Goal: Information Seeking & Learning: Compare options

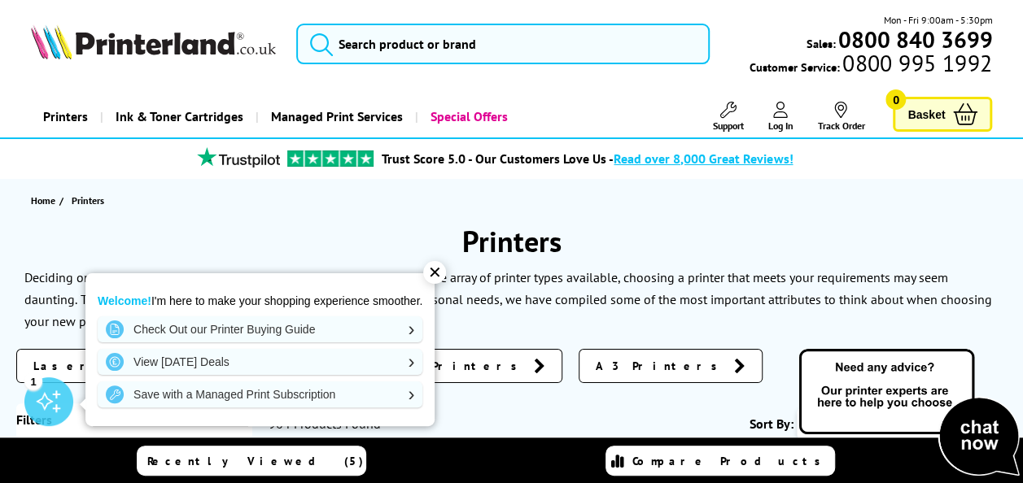
click at [443, 277] on div "✕" at bounding box center [434, 272] width 23 height 23
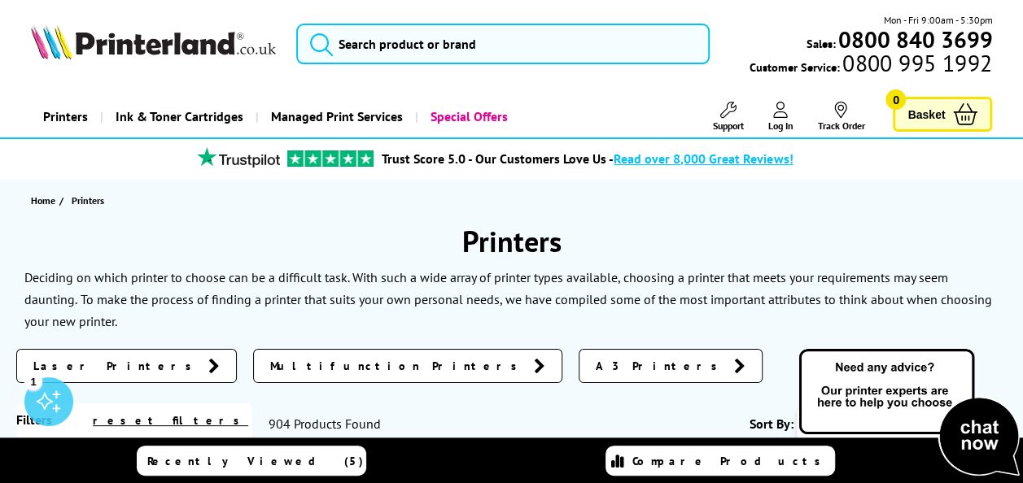
scroll to position [81, 0]
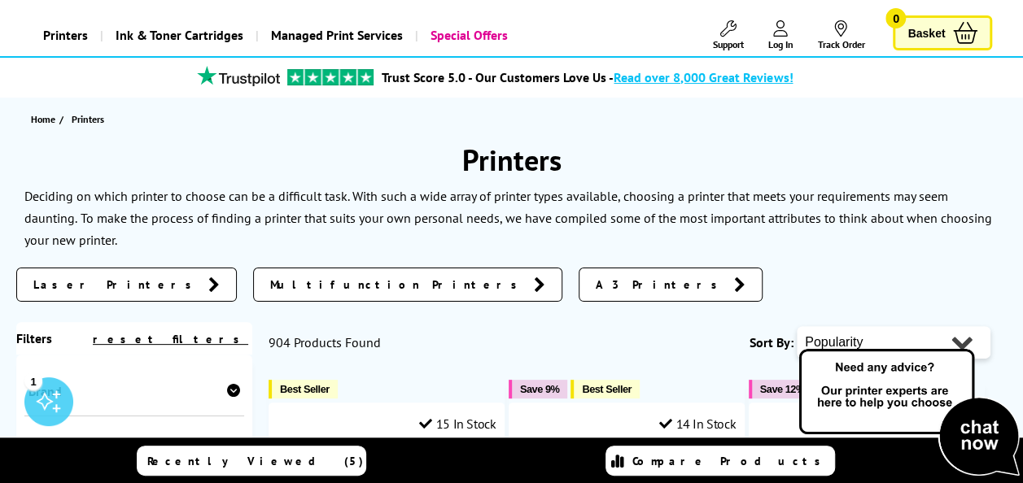
click at [63, 282] on span "Laser Printers" at bounding box center [116, 285] width 167 height 16
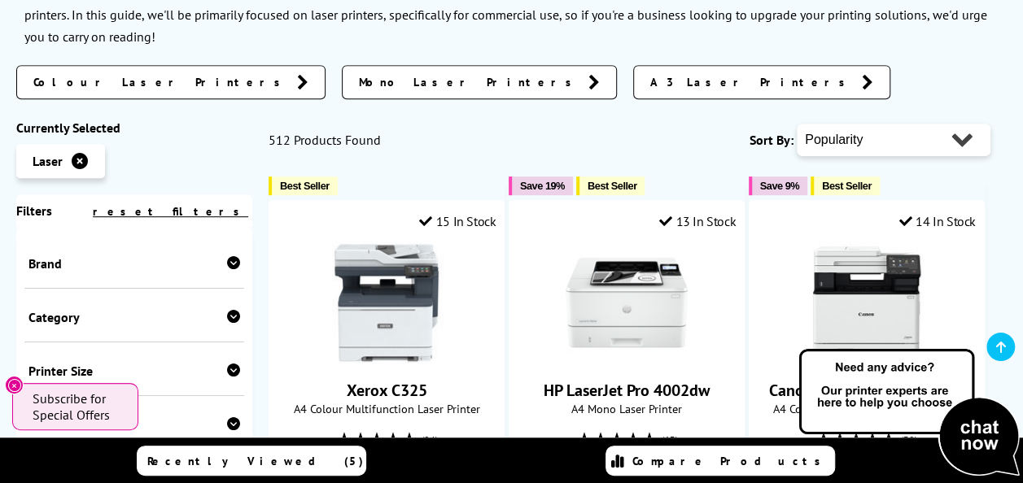
scroll to position [407, 0]
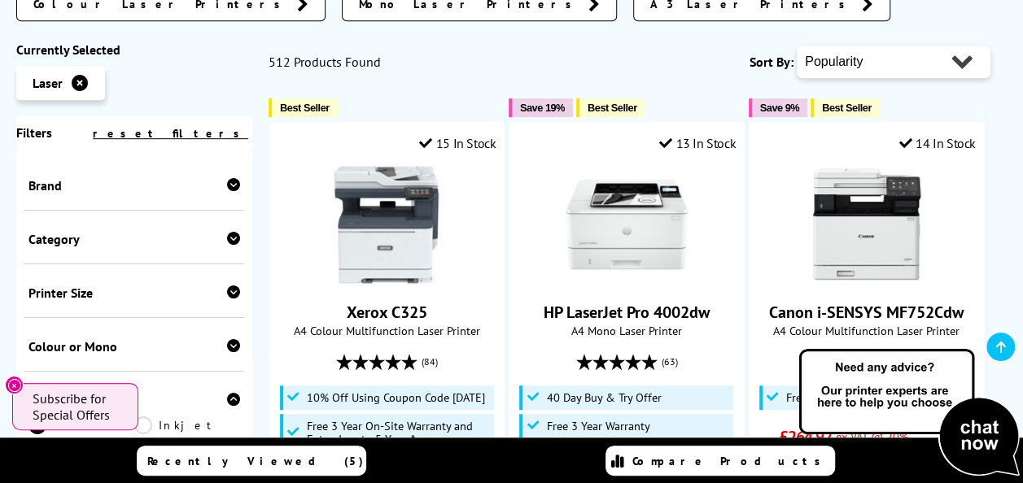
click at [229, 183] on icon at bounding box center [233, 184] width 13 height 13
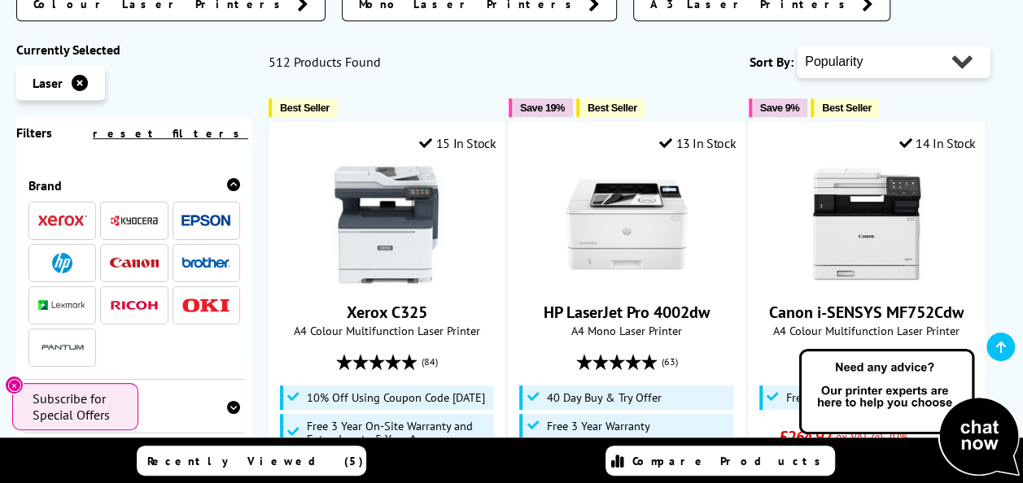
click at [78, 260] on span at bounding box center [62, 263] width 49 height 20
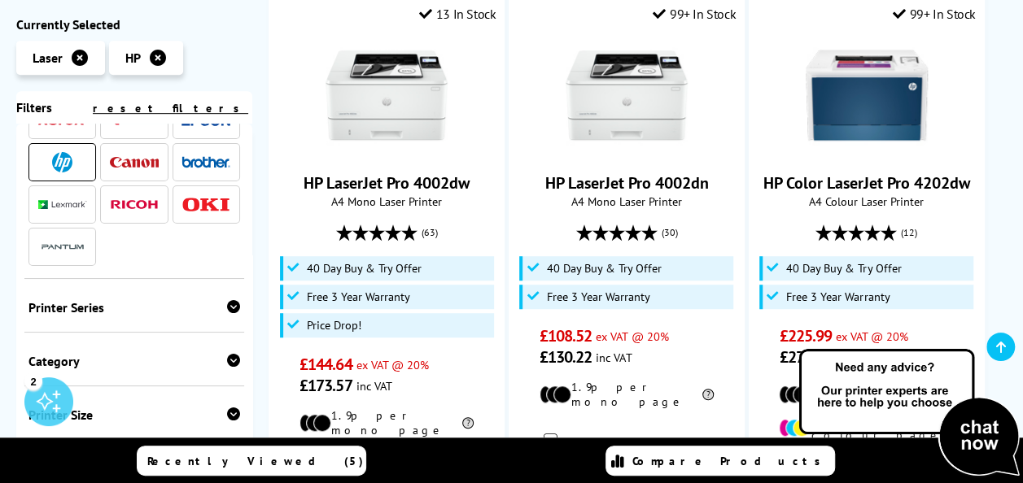
scroll to position [163, 0]
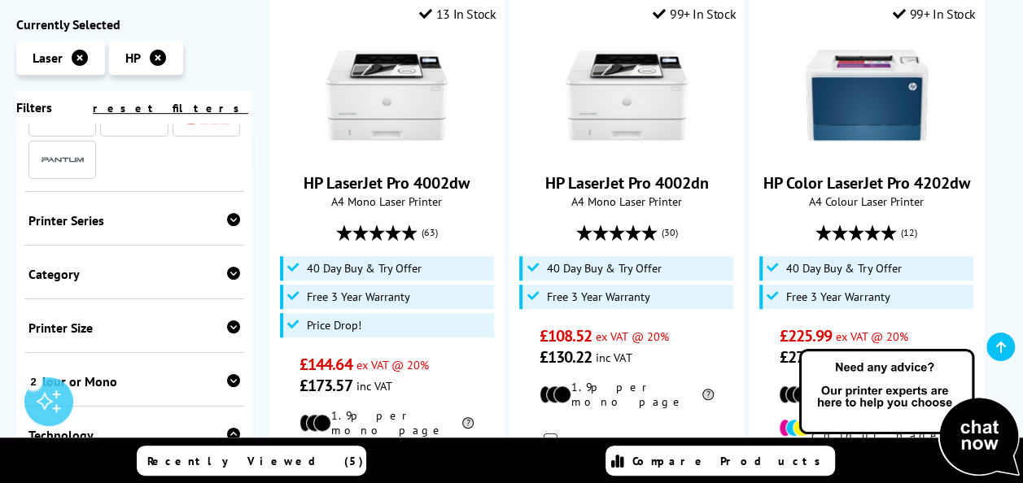
click at [227, 222] on icon at bounding box center [233, 219] width 13 height 13
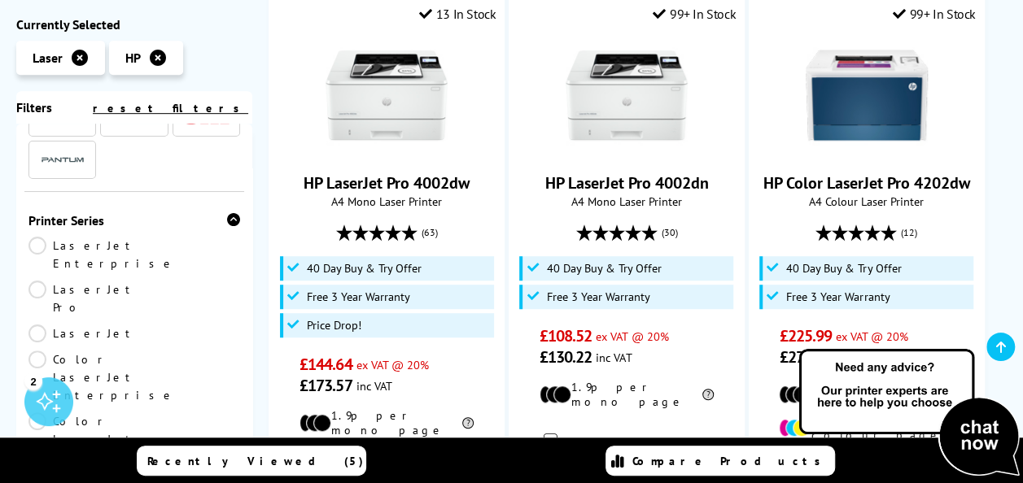
click at [228, 222] on icon at bounding box center [233, 219] width 13 height 13
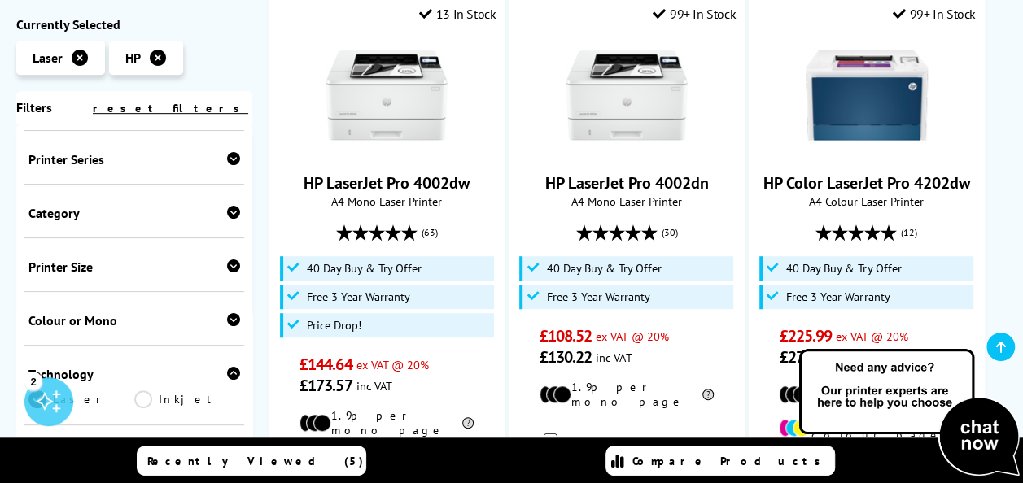
scroll to position [244, 0]
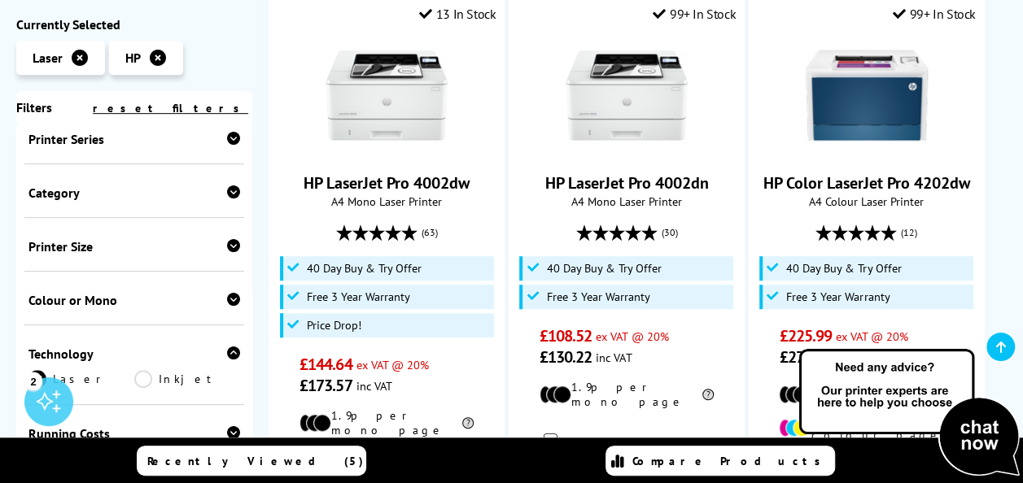
click at [227, 303] on icon at bounding box center [233, 299] width 13 height 13
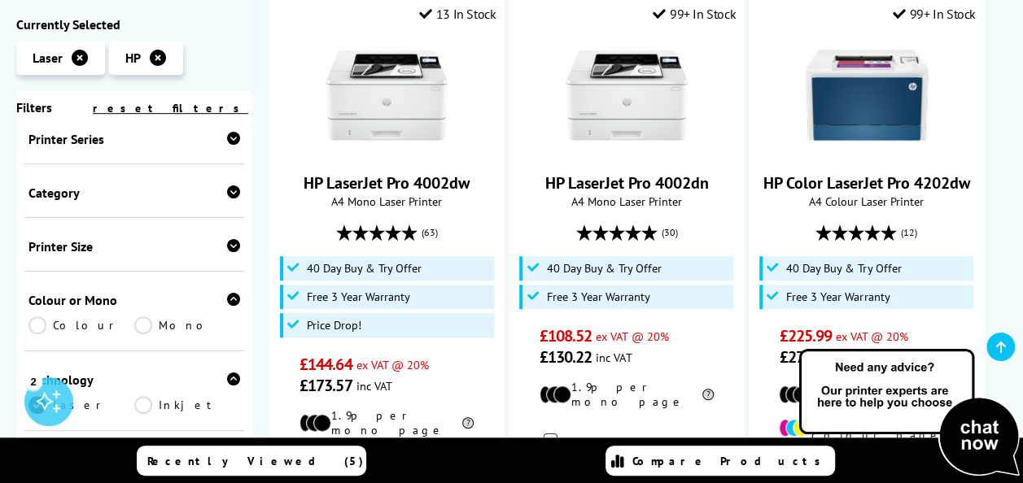
click at [40, 329] on link "Colour" at bounding box center [81, 326] width 106 height 18
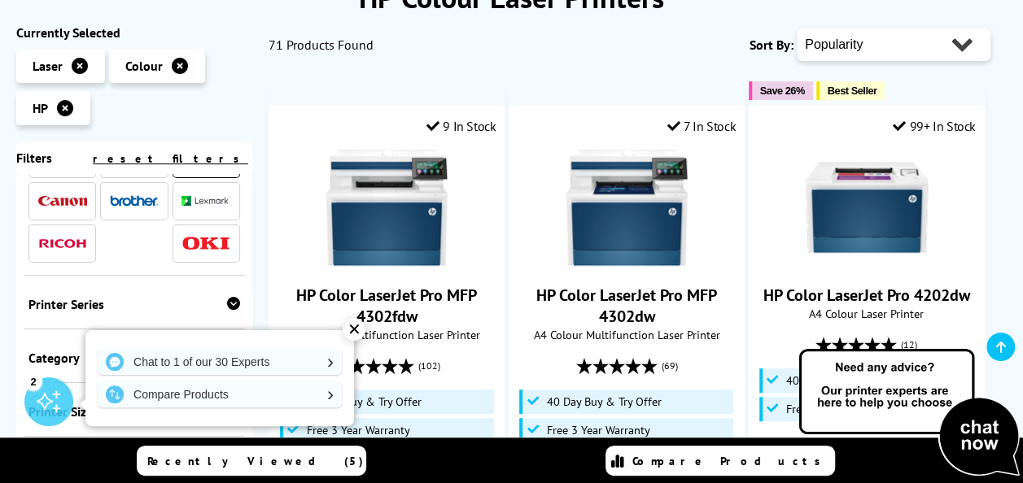
scroll to position [163, 0]
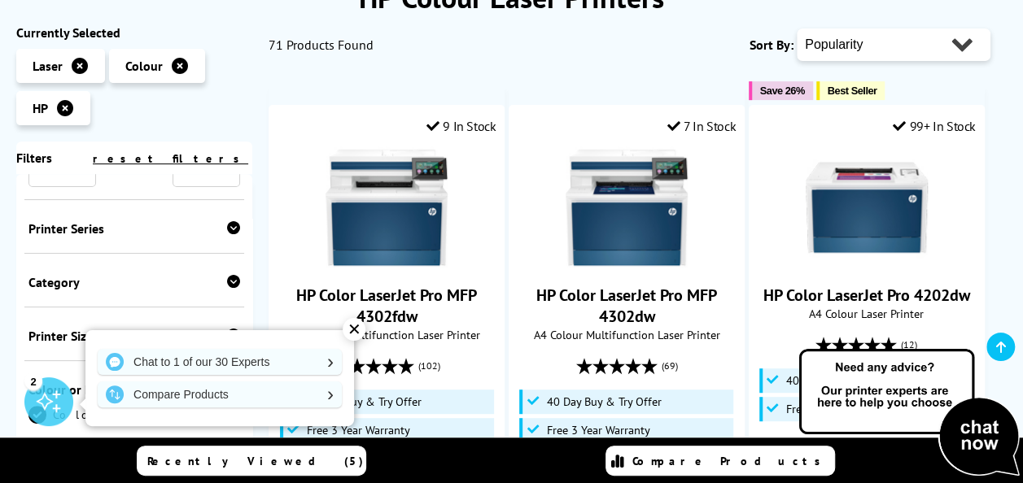
click at [228, 227] on icon at bounding box center [233, 227] width 13 height 13
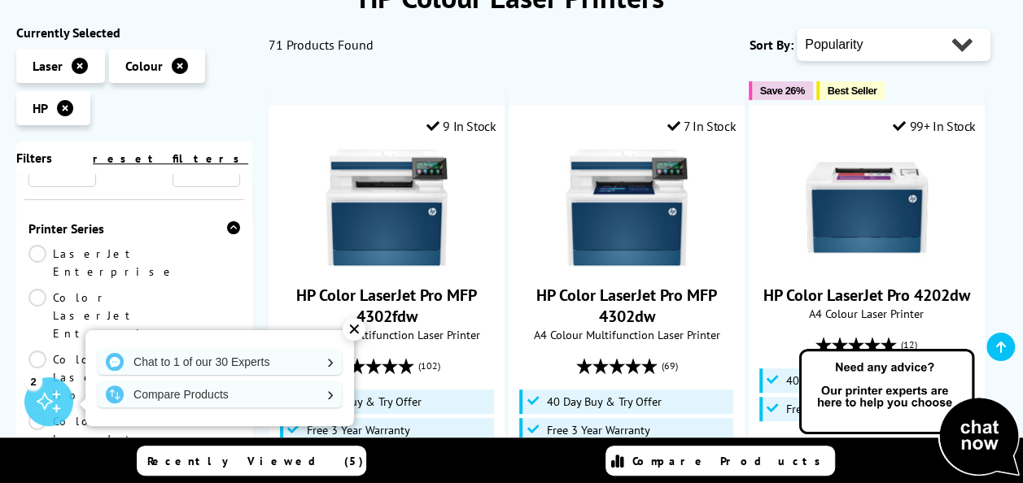
scroll to position [244, 0]
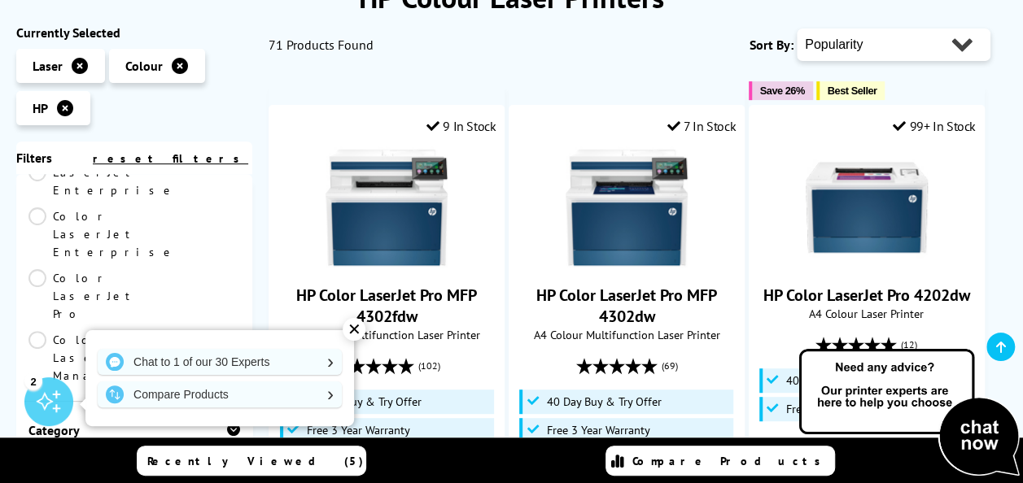
click at [234, 423] on icon at bounding box center [233, 429] width 13 height 13
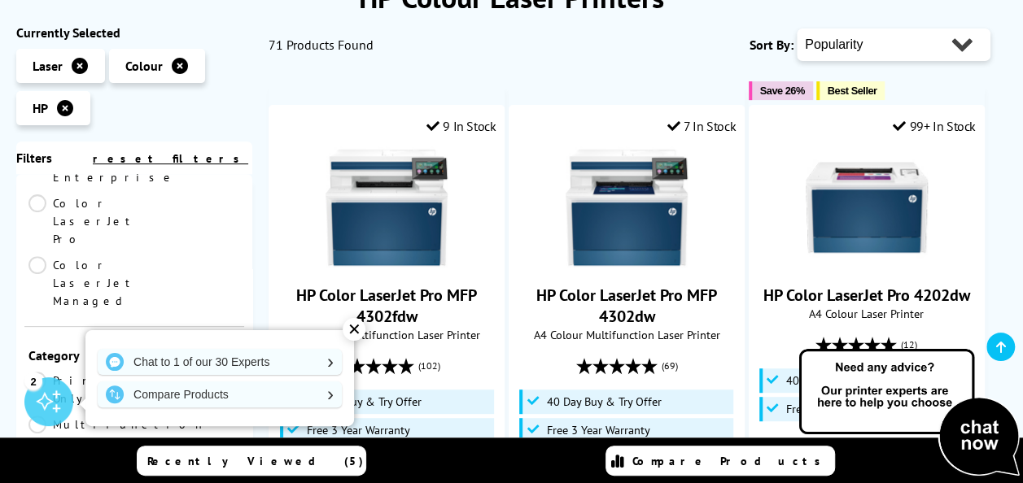
scroll to position [325, 0]
click at [146, 409] on link "Multifunction" at bounding box center [116, 418] width 177 height 18
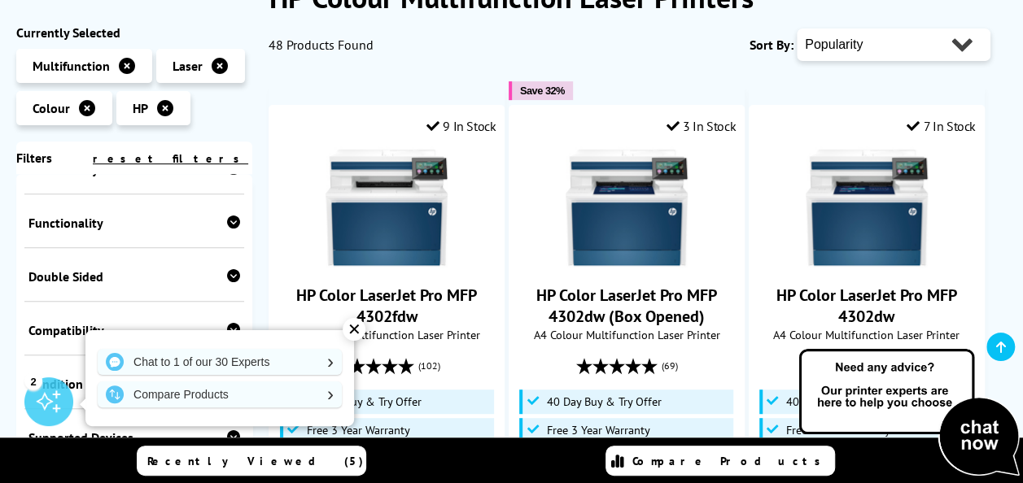
scroll to position [666, 0]
click at [235, 216] on icon at bounding box center [233, 222] width 13 height 13
click at [220, 321] on div "Double Sided" at bounding box center [134, 329] width 212 height 16
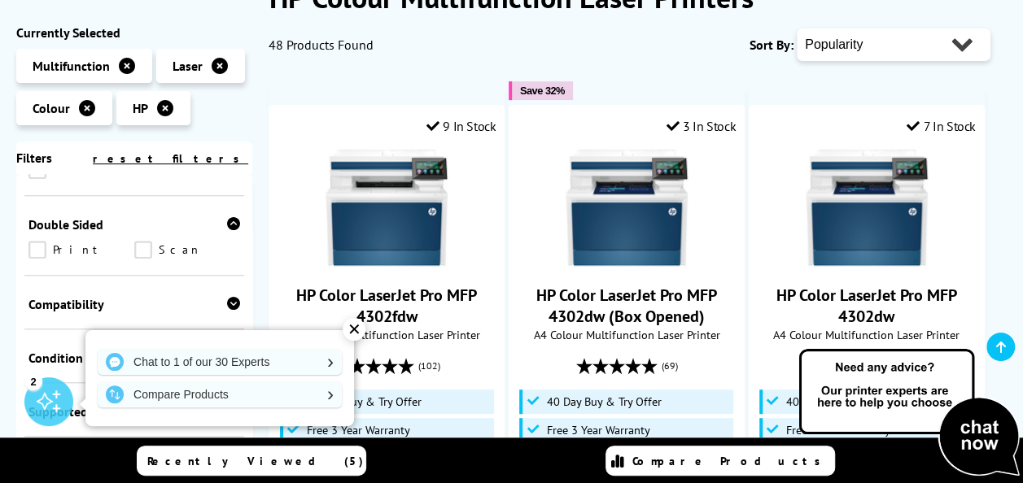
scroll to position [828, 0]
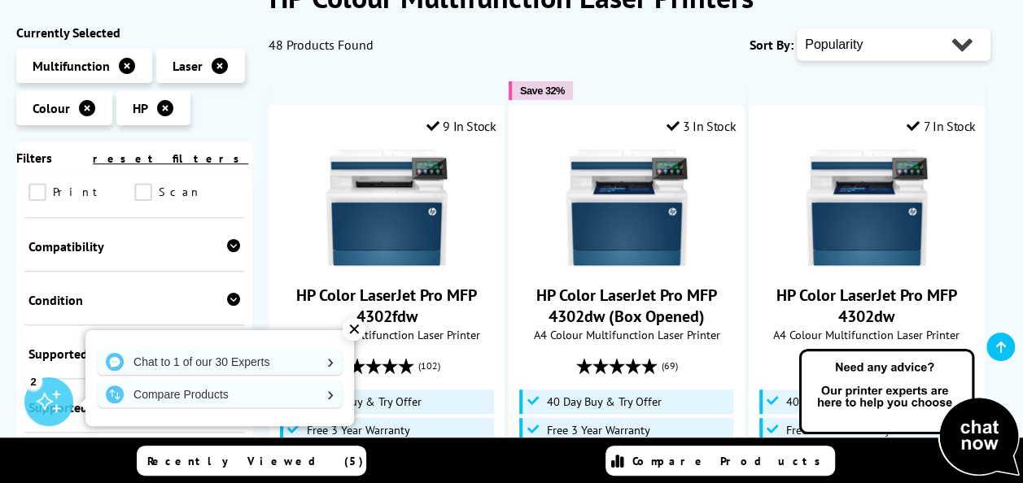
click at [232, 239] on icon at bounding box center [233, 245] width 13 height 13
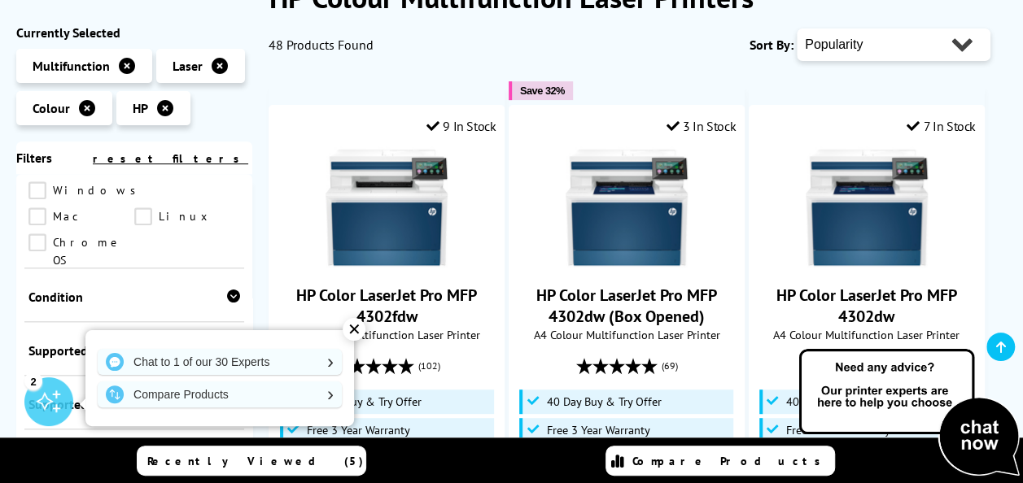
click at [230, 290] on icon at bounding box center [233, 296] width 13 height 13
click at [233, 288] on icon at bounding box center [233, 294] width 13 height 13
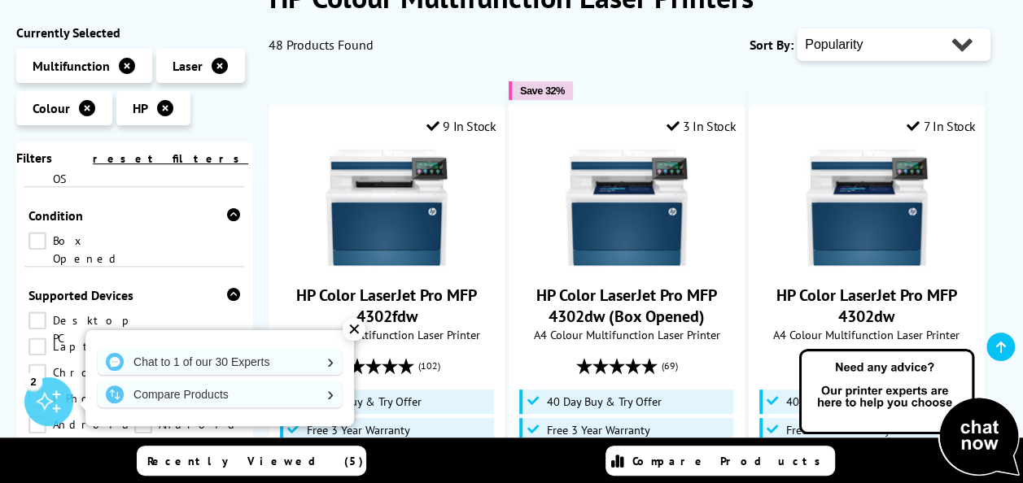
scroll to position [1072, 0]
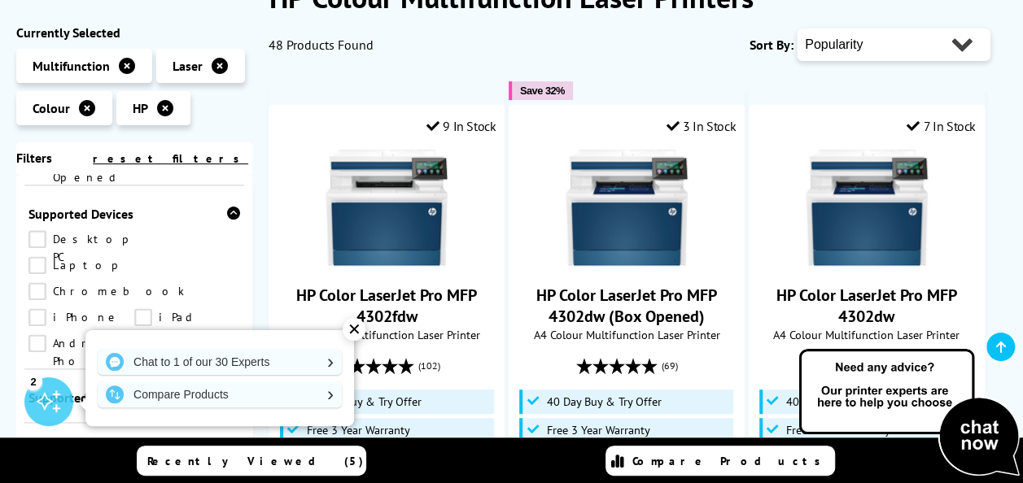
click at [235, 390] on div at bounding box center [233, 398] width 13 height 16
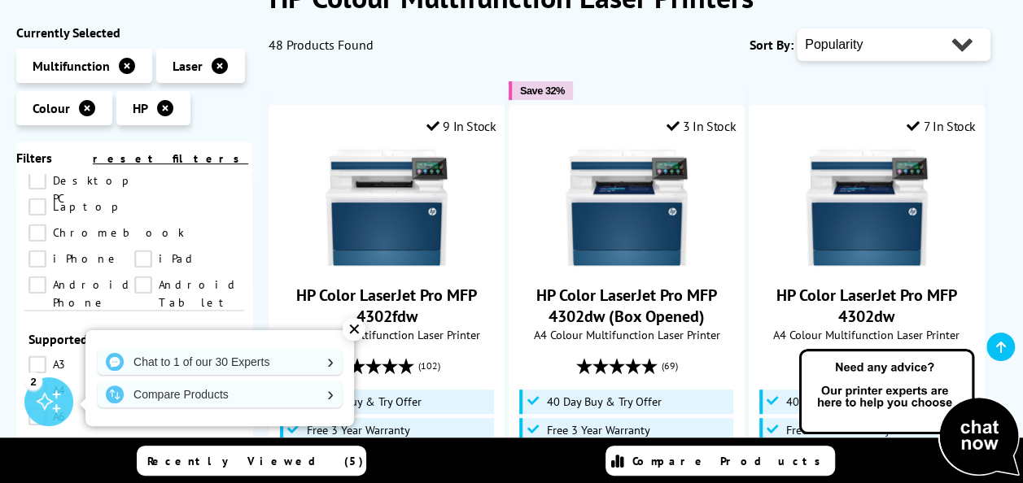
scroll to position [1154, 0]
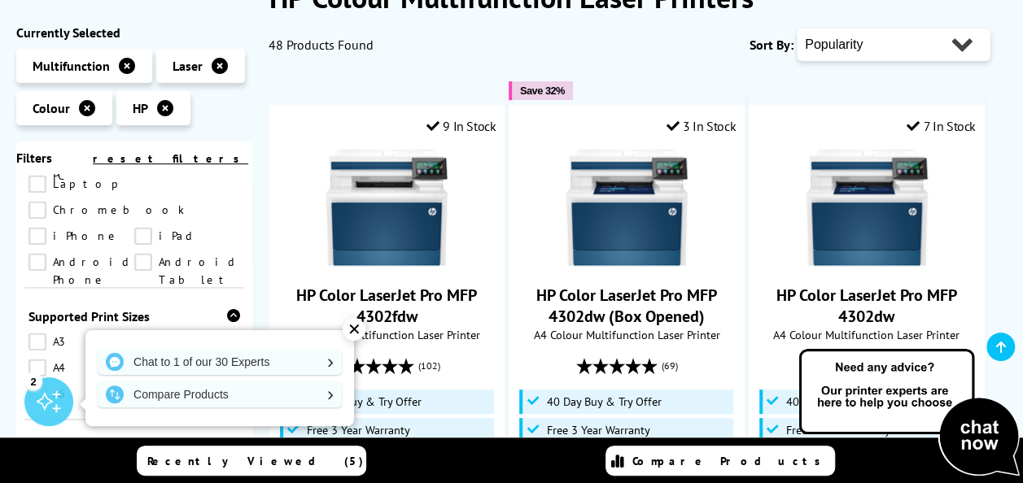
click at [42, 333] on link "A3" at bounding box center [81, 342] width 106 height 18
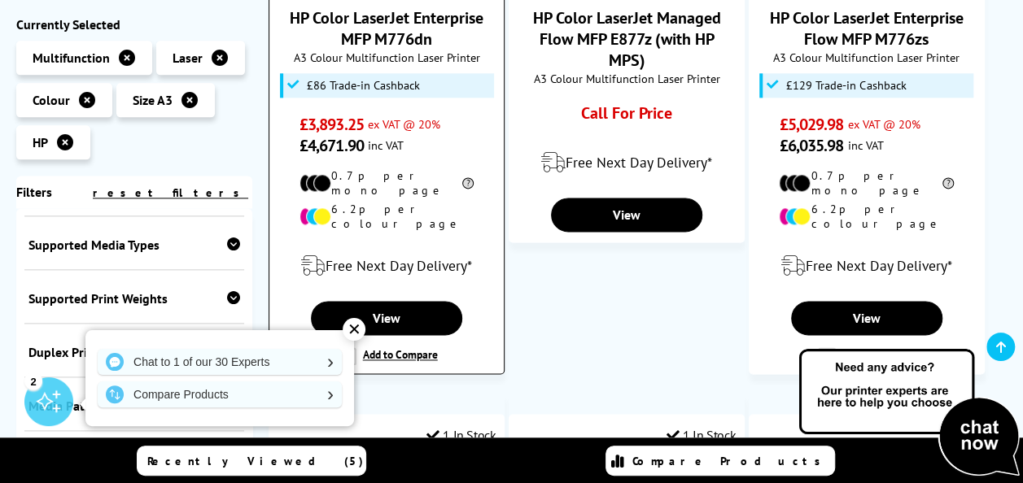
scroll to position [814, 0]
